Goal: Task Accomplishment & Management: Manage account settings

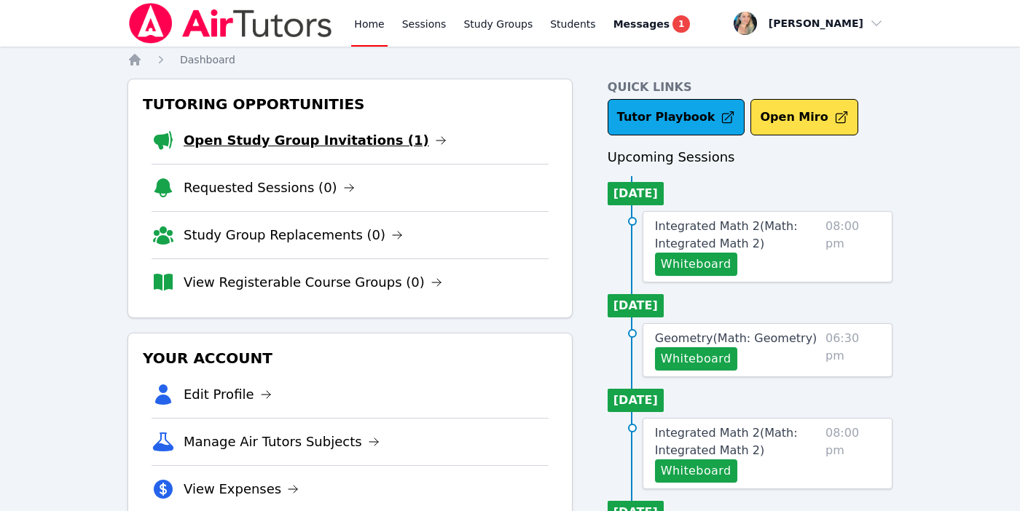
click at [382, 136] on link "Open Study Group Invitations (1)" at bounding box center [315, 140] width 263 height 20
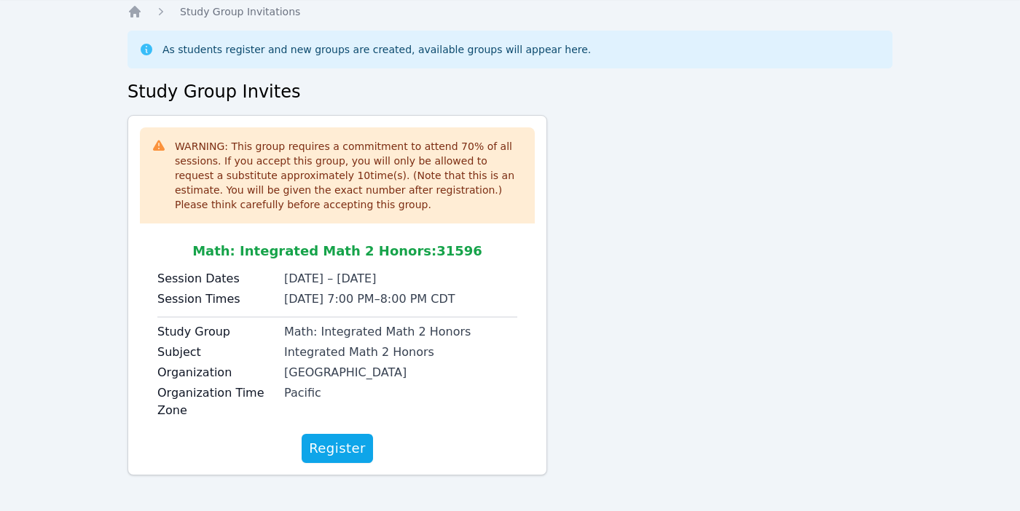
scroll to position [53, 0]
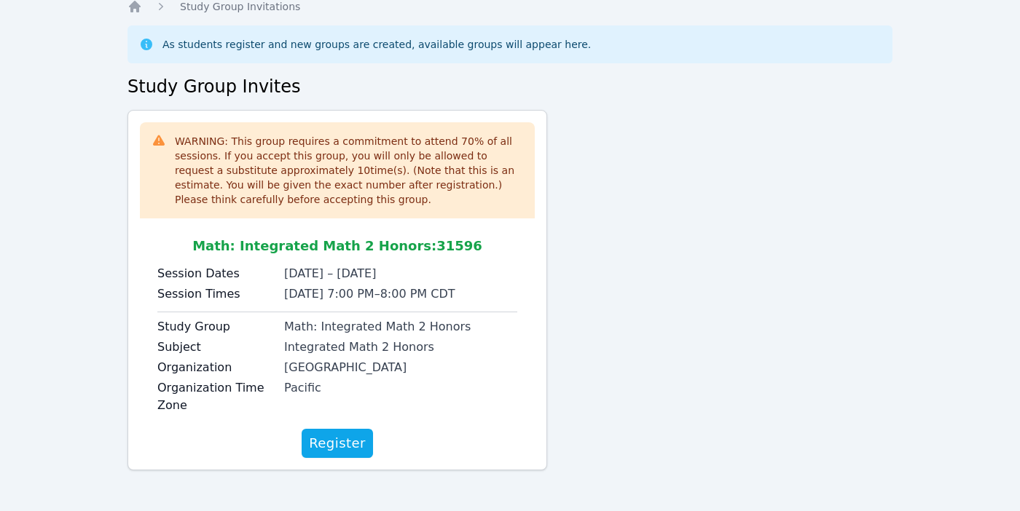
drag, startPoint x: 313, startPoint y: 436, endPoint x: 495, endPoint y: 101, distance: 382.0
click at [495, 101] on div "Home Study Group Invitations As students register and new groups are created, a…" at bounding box center [509, 255] width 765 height 512
click at [327, 450] on span "Register" at bounding box center [337, 443] width 57 height 20
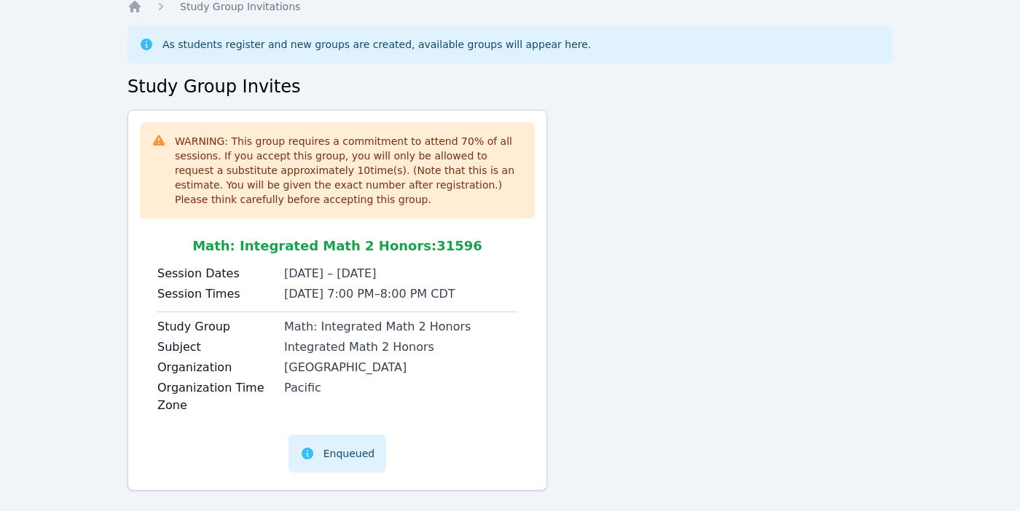
scroll to position [0, 0]
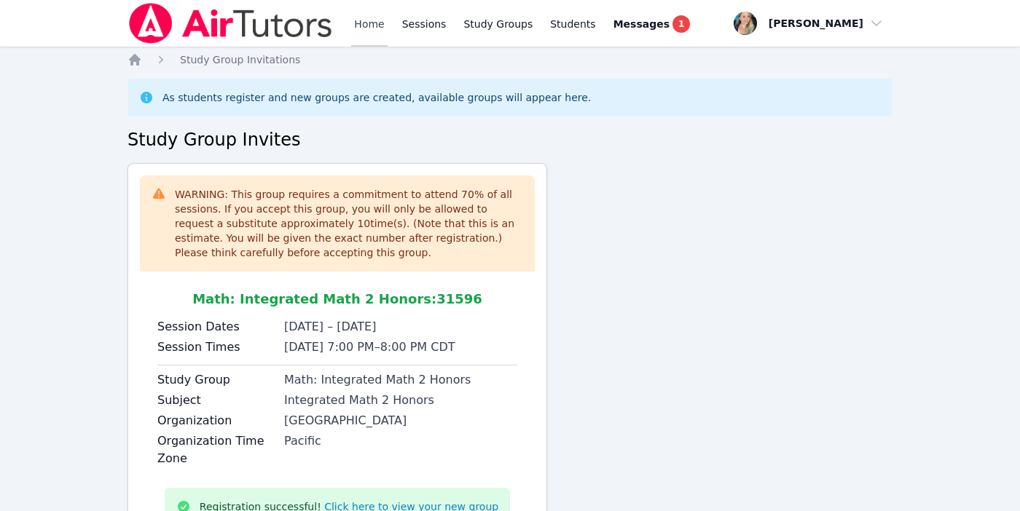
click at [366, 27] on link "Home" at bounding box center [369, 23] width 36 height 47
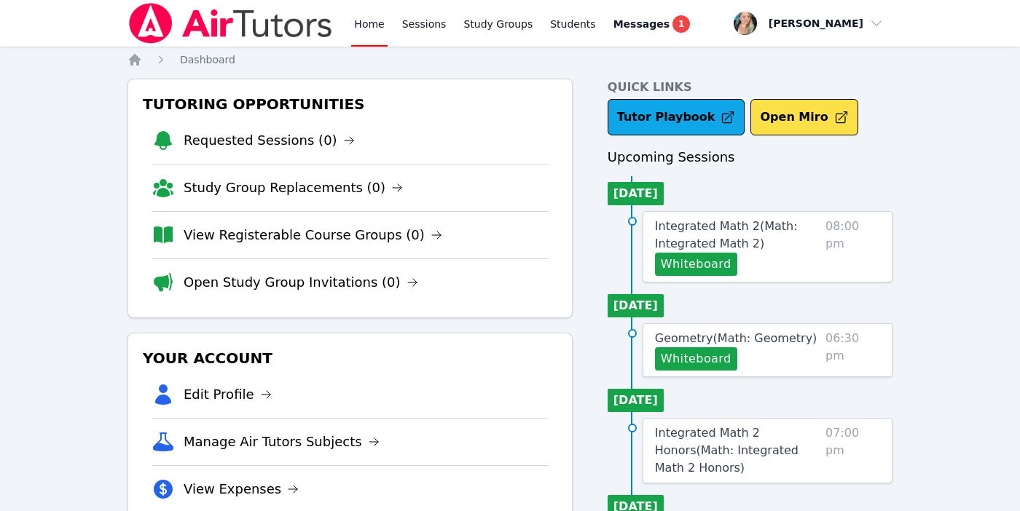
click at [372, 21] on link "Home" at bounding box center [369, 23] width 36 height 47
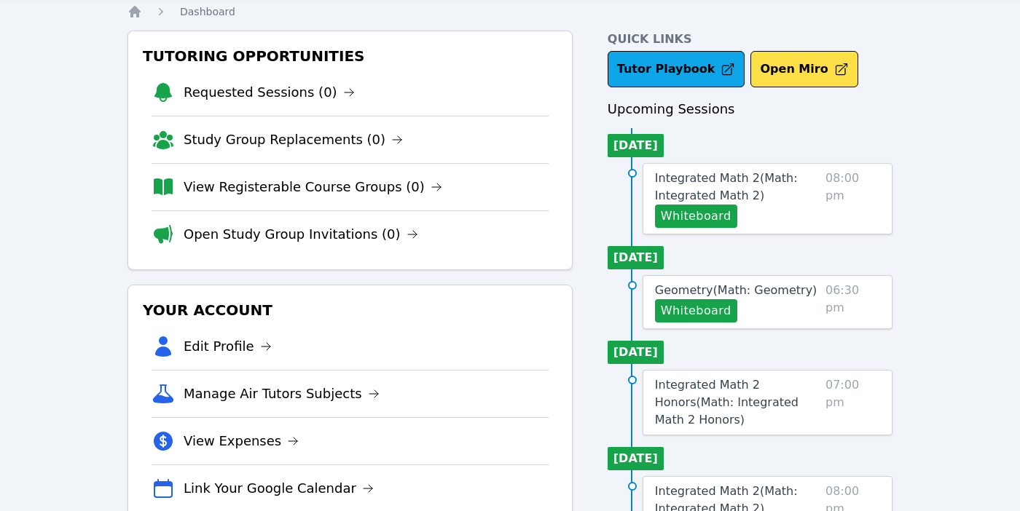
scroll to position [49, 0]
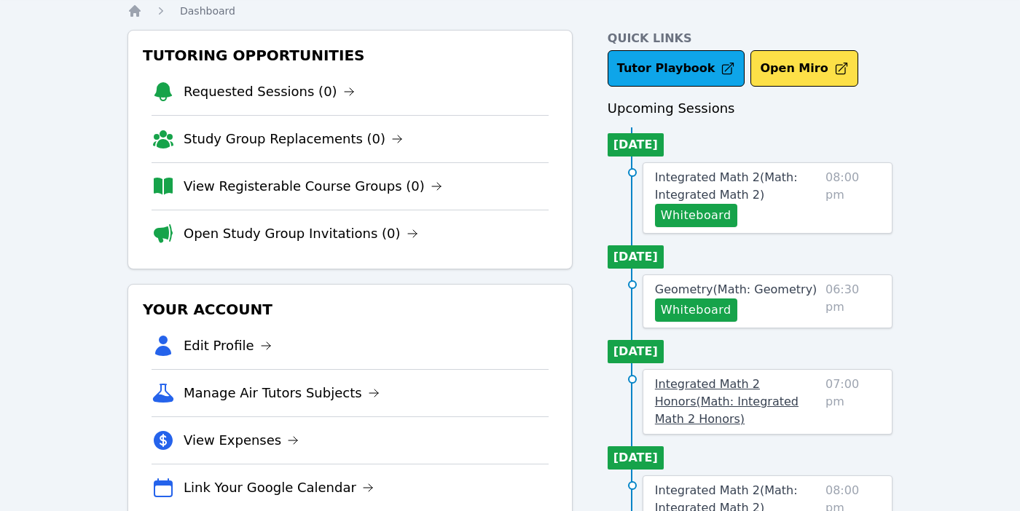
click at [720, 384] on span "Integrated Math 2 Honors ( Math: Integrated Math 2 Honors )" at bounding box center [726, 401] width 143 height 49
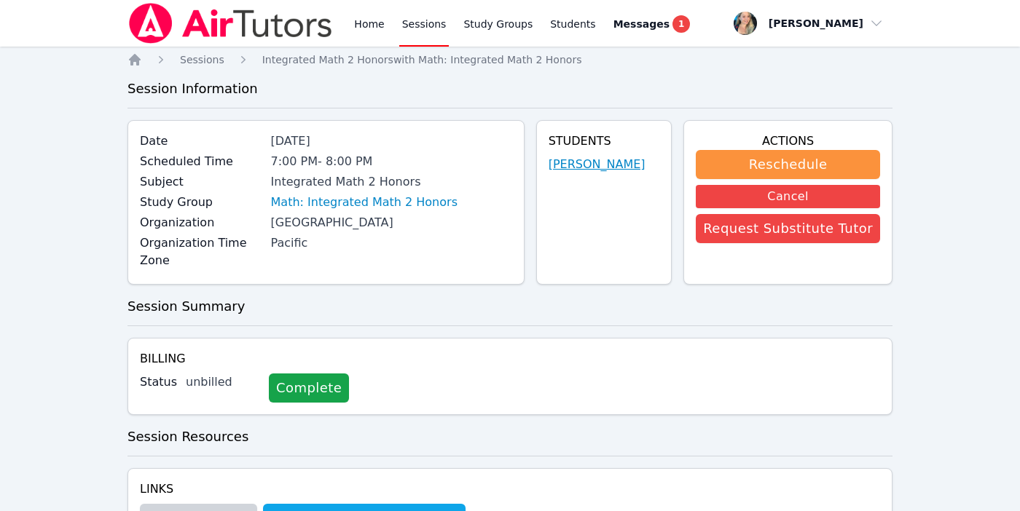
click at [605, 167] on link "Giuliana Gonzalez" at bounding box center [596, 164] width 97 height 17
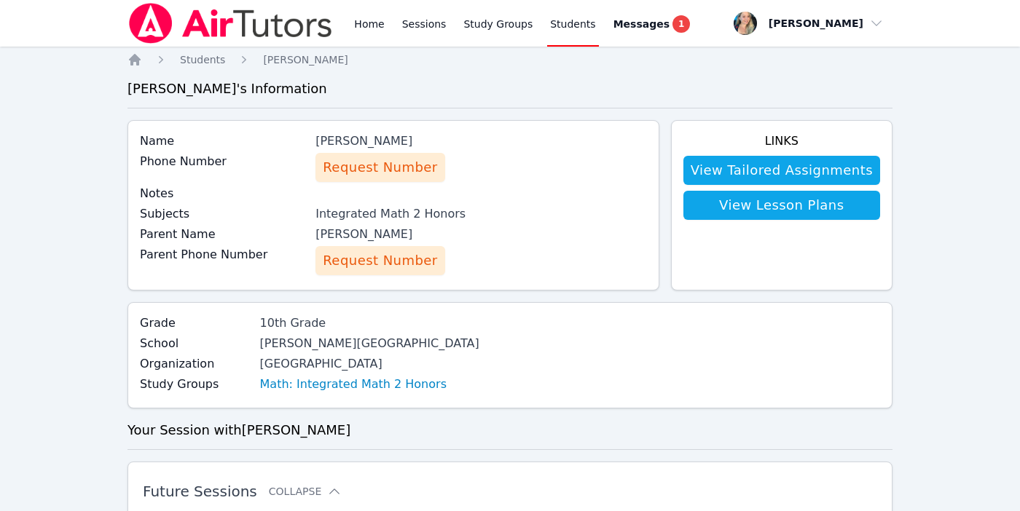
click at [395, 170] on span "Request Number" at bounding box center [380, 167] width 114 height 20
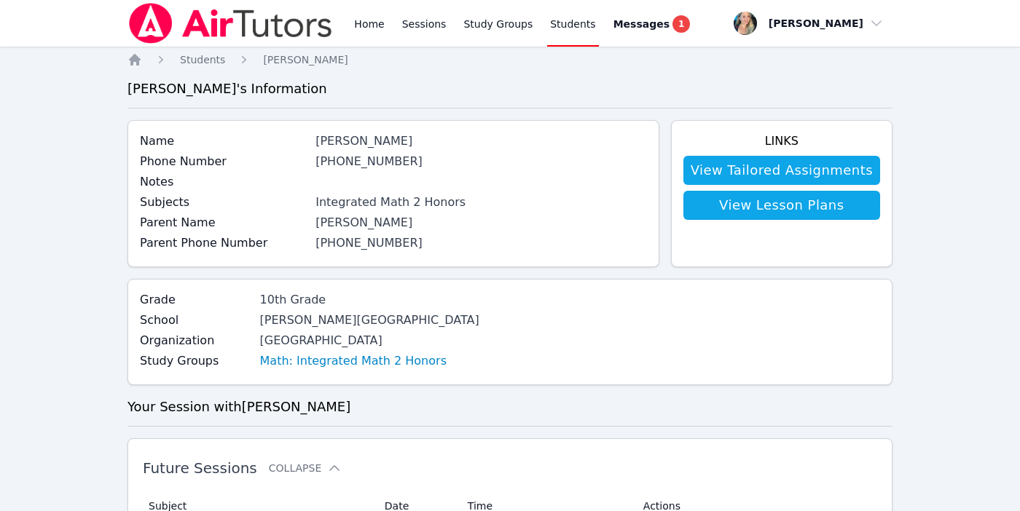
drag, startPoint x: 232, startPoint y: 317, endPoint x: 439, endPoint y: 306, distance: 207.2
click at [439, 306] on div "Grade 10th Grade School Leuzinger High School Organization Centinela Valley UHS…" at bounding box center [509, 332] width 765 height 106
drag, startPoint x: 350, startPoint y: 316, endPoint x: 238, endPoint y: 322, distance: 111.6
click at [260, 322] on div "Leuzinger High School" at bounding box center [369, 320] width 219 height 17
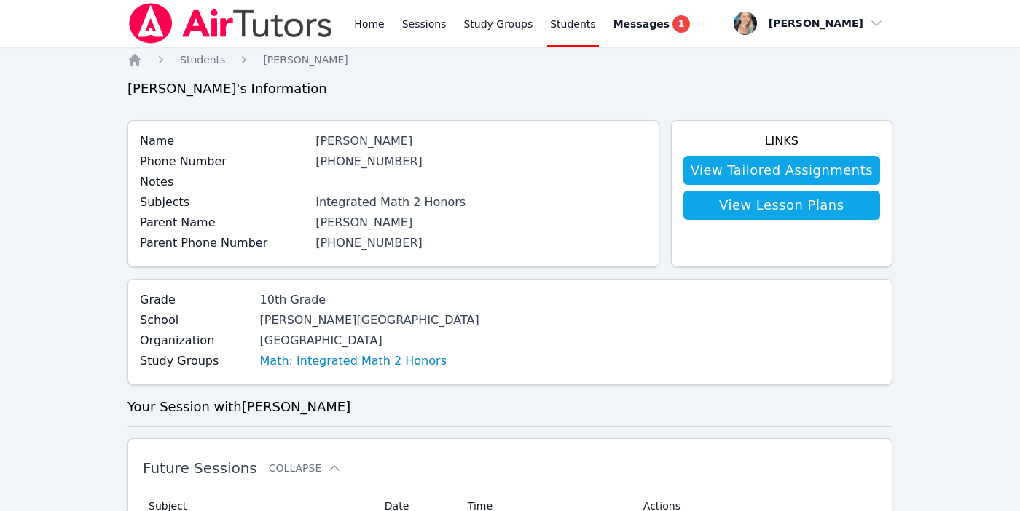
click at [260, 320] on div "Leuzinger High School" at bounding box center [369, 320] width 219 height 17
drag, startPoint x: 235, startPoint y: 320, endPoint x: 374, endPoint y: 313, distance: 139.3
click at [374, 313] on div "Leuzinger High School" at bounding box center [369, 320] width 219 height 17
copy div "Leuzinger High School"
click at [358, 20] on link "Home" at bounding box center [369, 23] width 36 height 47
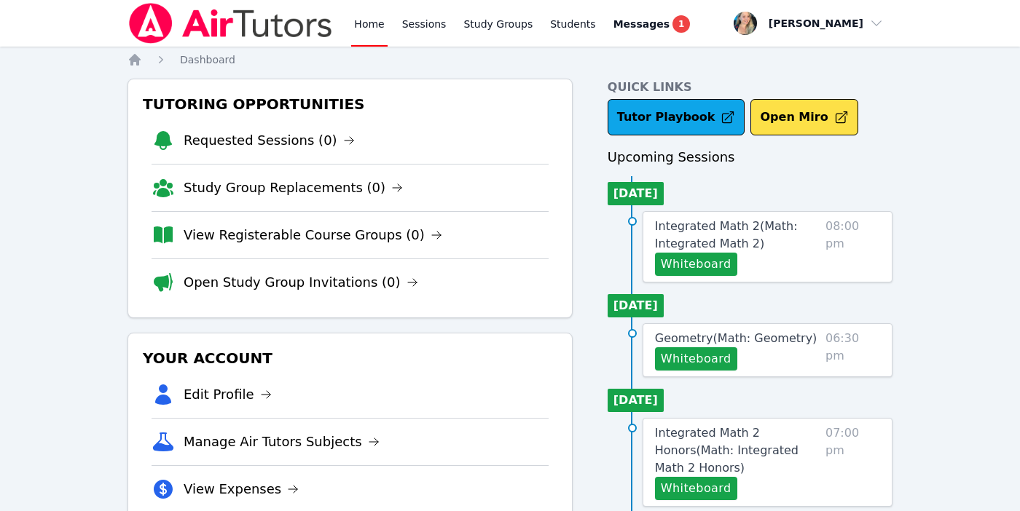
click at [369, 20] on link "Home" at bounding box center [369, 23] width 36 height 47
